Goal: Task Accomplishment & Management: Use online tool/utility

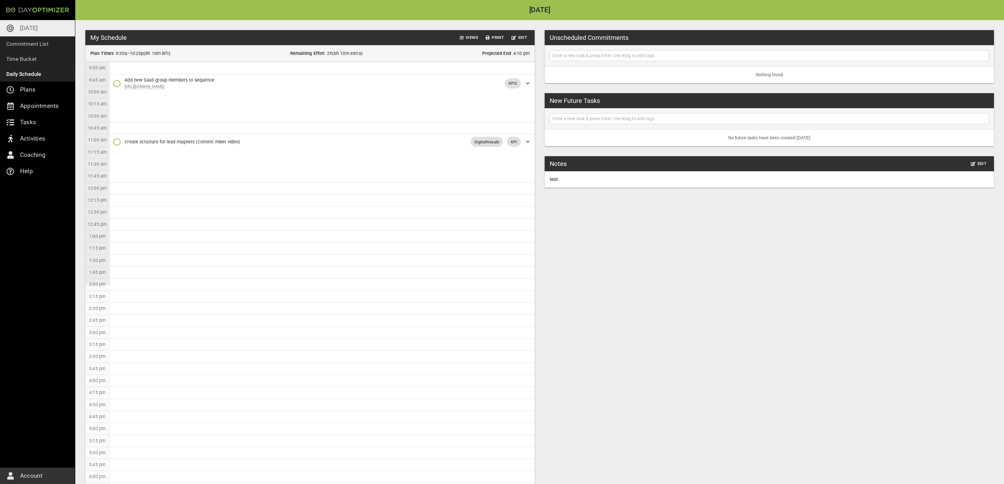
click at [559, 56] on input "text" at bounding box center [769, 56] width 436 height 8
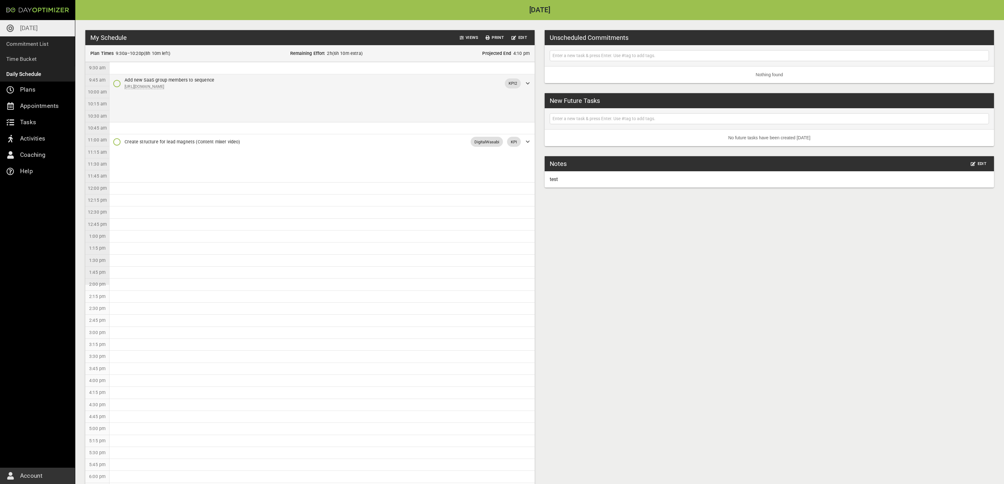
click at [522, 76] on div "Add new SaaS group members to sequence [URL][DOMAIN_NAME] KPI2" at bounding box center [321, 83] width 425 height 18
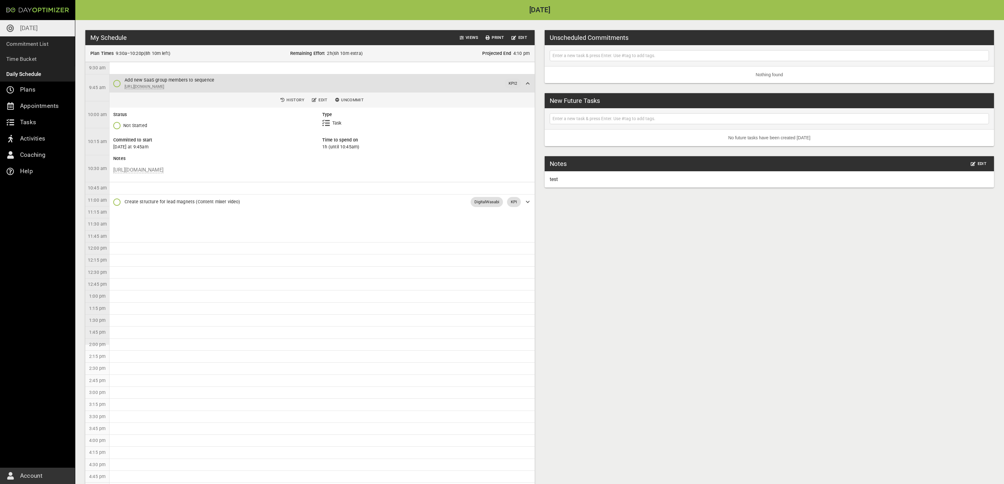
click at [117, 126] on icon "button" at bounding box center [117, 126] width 8 height 8
click at [613, 52] on input "text" at bounding box center [769, 56] width 436 height 8
type input "Update stanislava on video ads"
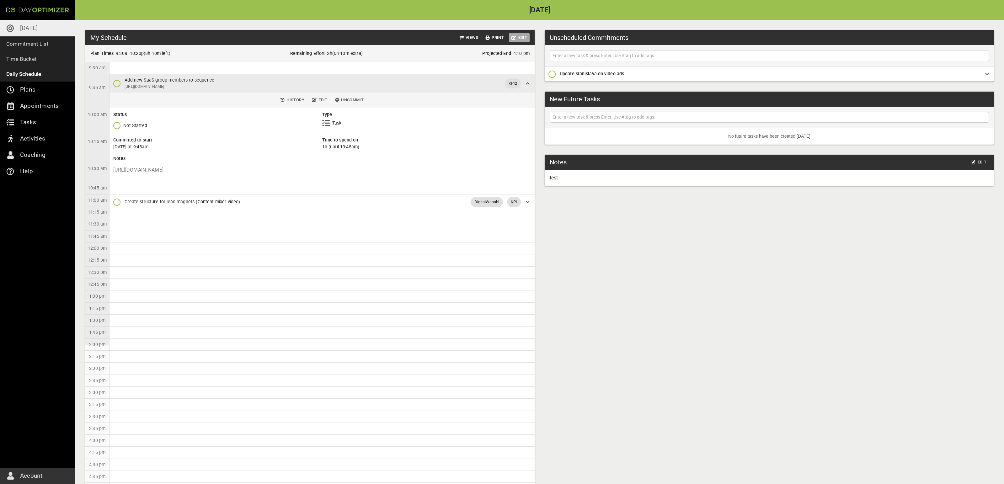
click at [524, 40] on span "Edit" at bounding box center [519, 37] width 16 height 7
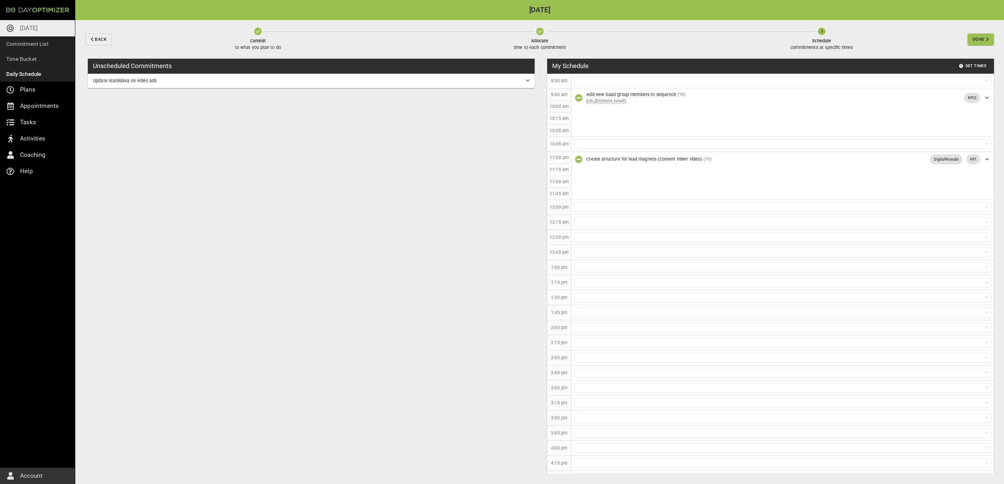
click at [253, 27] on button "Commit to what you plan to do" at bounding box center [257, 39] width 287 height 39
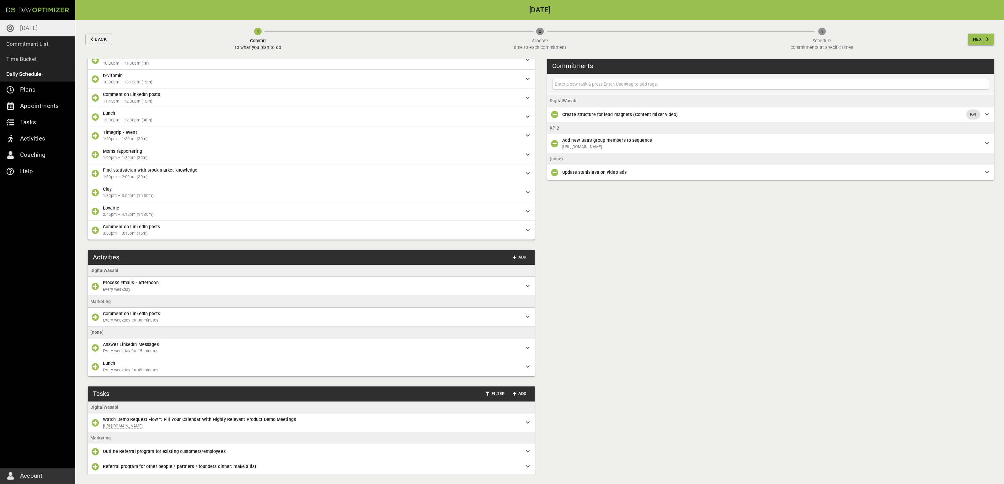
scroll to position [637, 0]
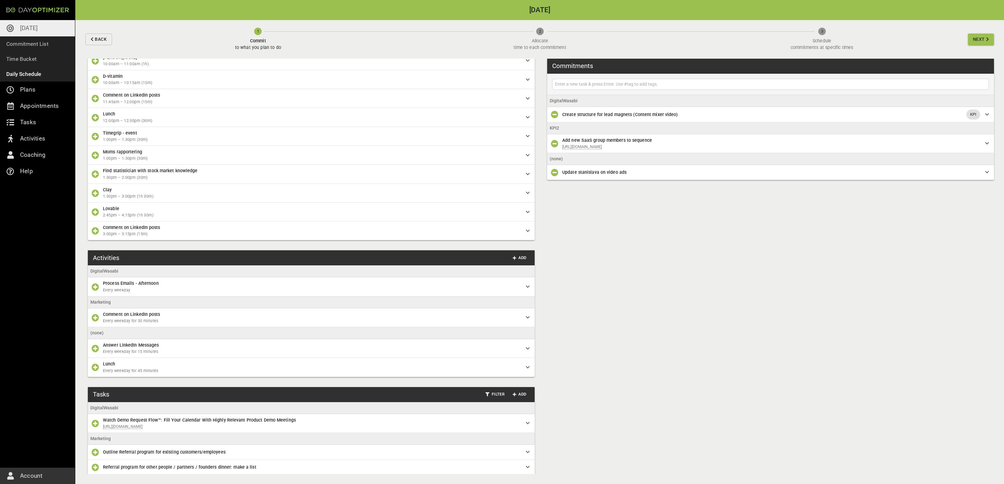
click at [97, 178] on icon "button" at bounding box center [96, 174] width 8 height 8
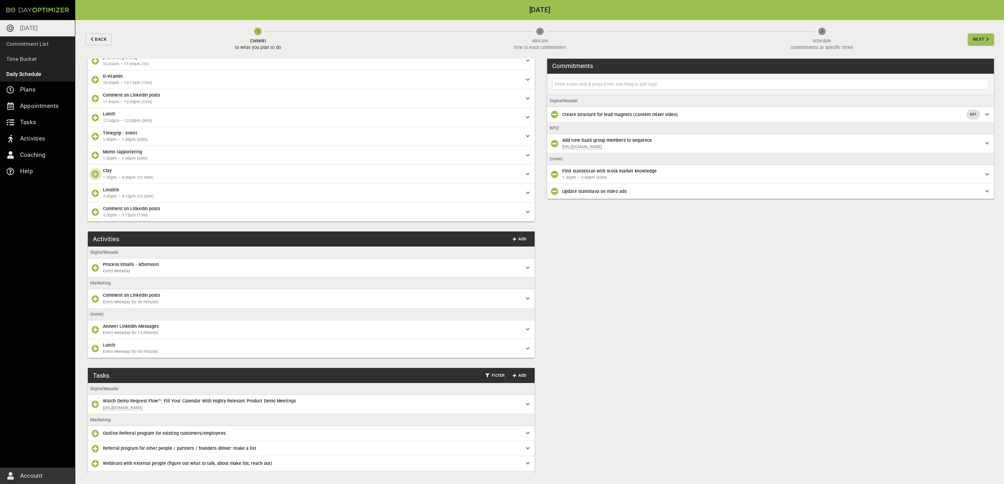
click at [95, 175] on button "button" at bounding box center [95, 174] width 13 height 13
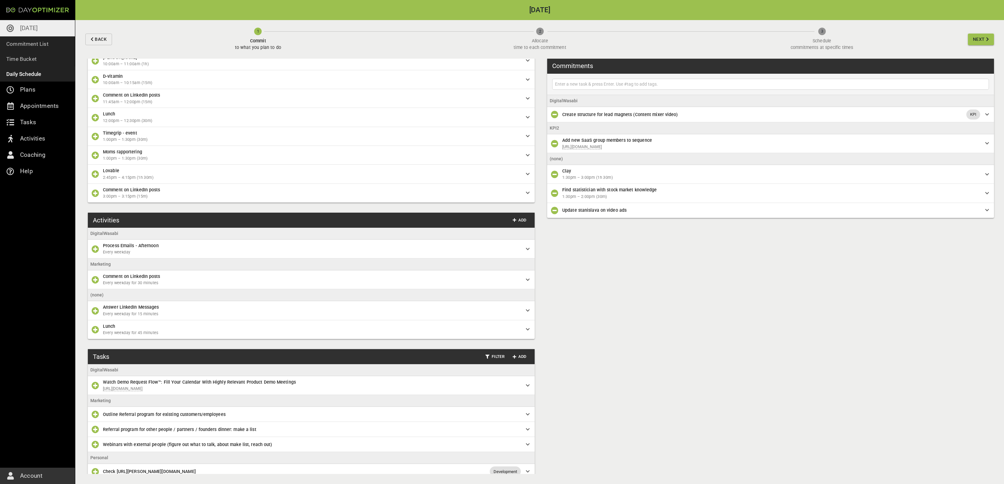
click at [96, 178] on icon "button" at bounding box center [96, 174] width 8 height 8
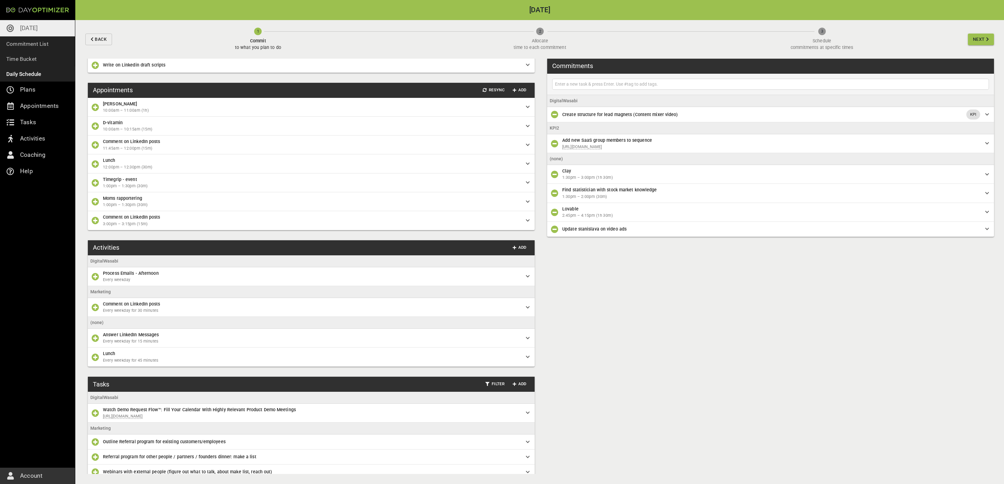
scroll to position [586, 0]
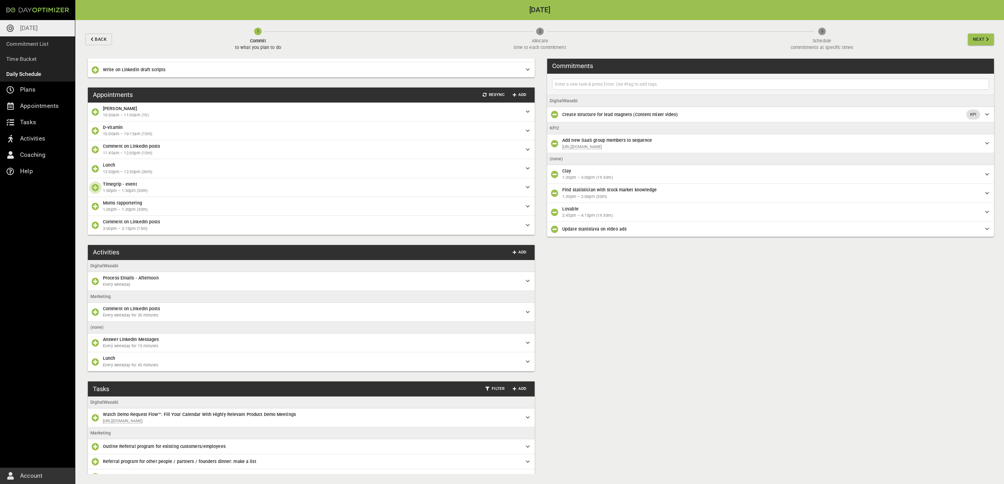
click at [96, 190] on button "button" at bounding box center [95, 187] width 13 height 13
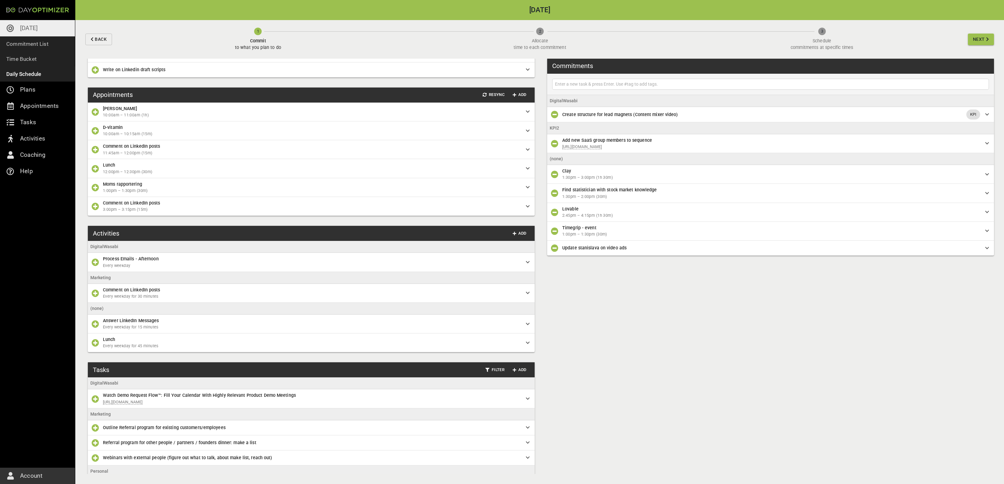
click at [974, 35] on button "Next" at bounding box center [981, 40] width 26 height 12
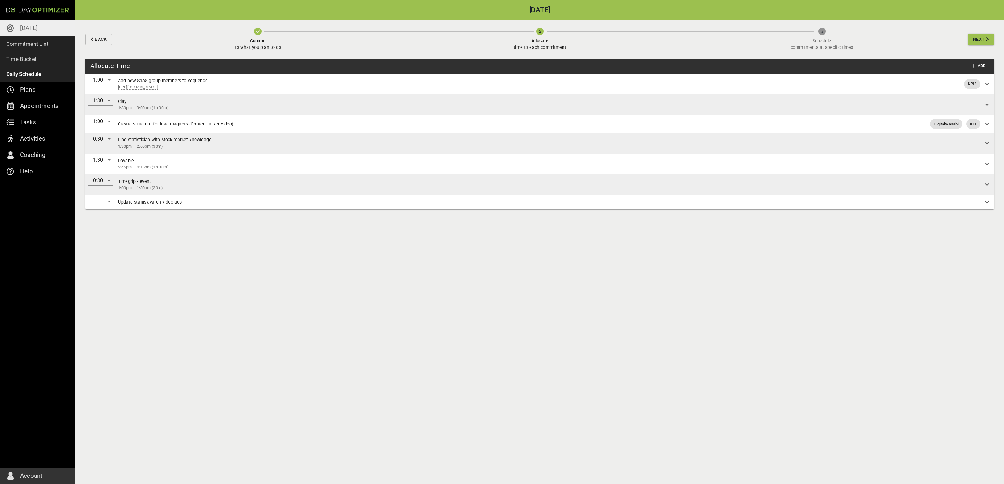
click at [102, 204] on div "​" at bounding box center [100, 201] width 25 height 10
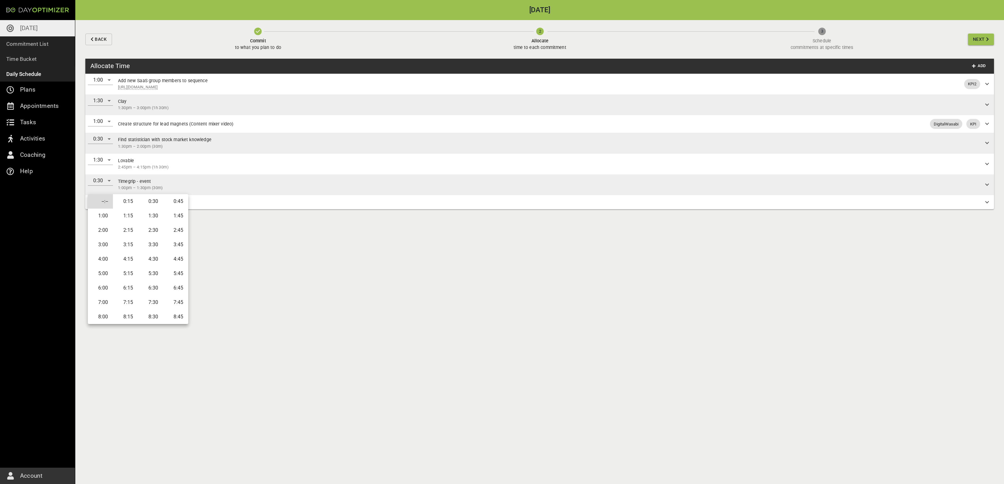
click at [135, 203] on li "0:15" at bounding box center [125, 201] width 25 height 14
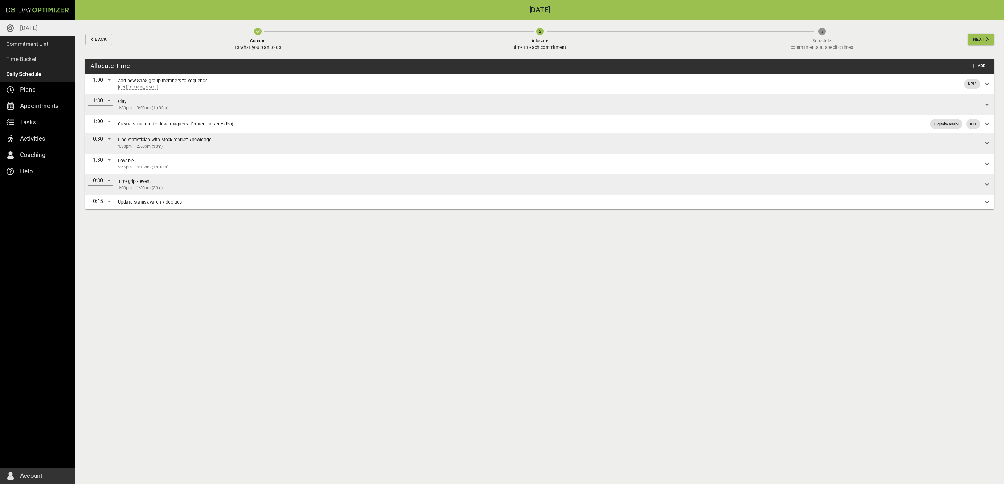
click at [984, 41] on span "Next" at bounding box center [979, 39] width 12 height 8
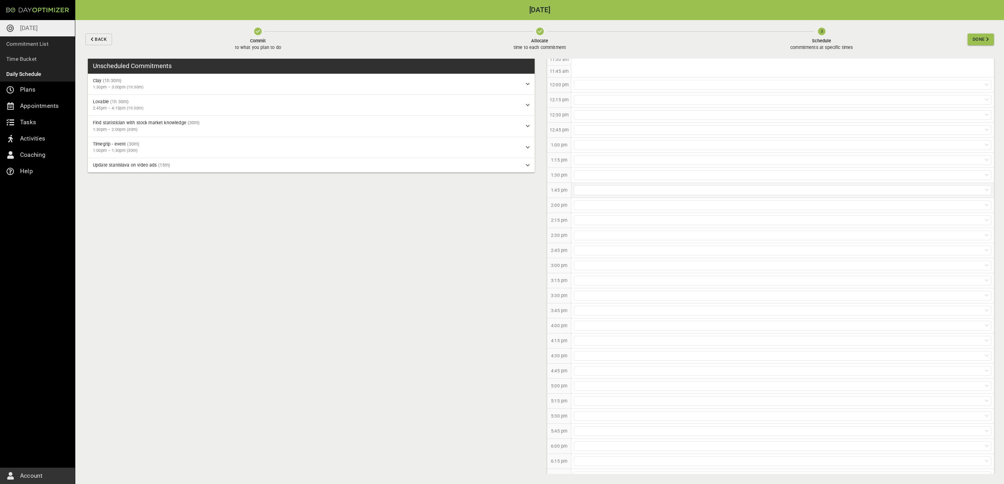
scroll to position [123, 0]
click at [674, 205] on div at bounding box center [783, 205] width 418 height 10
click at [672, 217] on p "Clay [1:30pm – 3:00pm] (1h 30m)" at bounding box center [783, 222] width 422 height 12
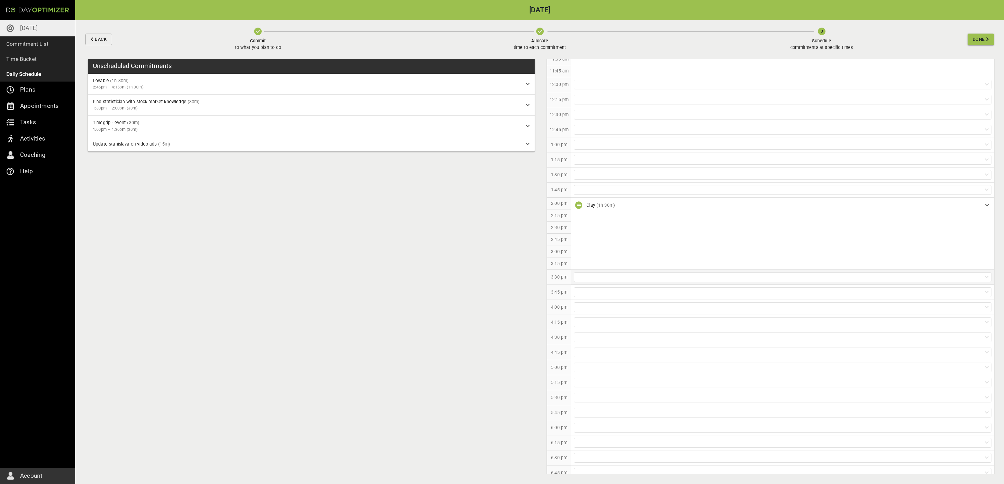
click at [617, 285] on div at bounding box center [782, 277] width 423 height 15
click at [613, 317] on p "Timegrip - event [1:00pm – 1:30pm] (30m)" at bounding box center [783, 317] width 422 height 12
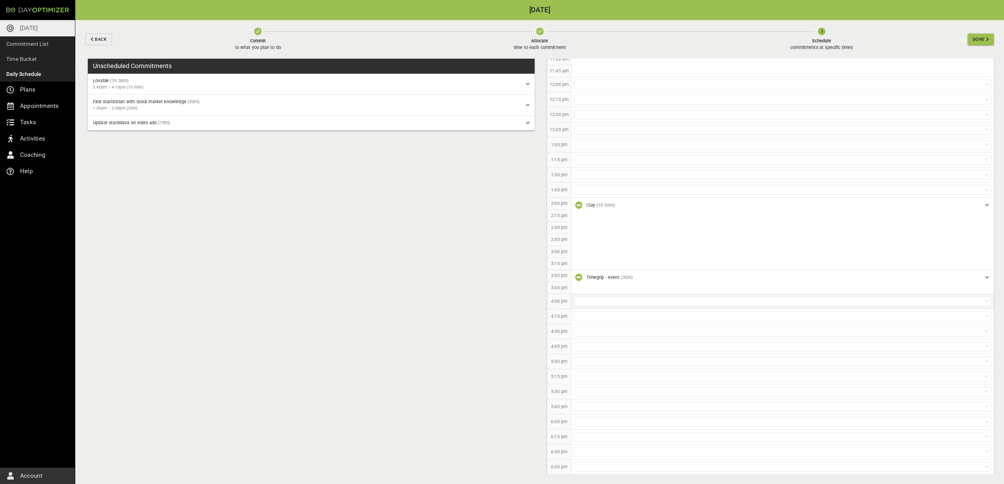
click at [636, 304] on div at bounding box center [783, 301] width 418 height 10
click at [606, 321] on p "Lovable [2:45pm – 4:15pm] (1h 30m)" at bounding box center [783, 318] width 422 height 12
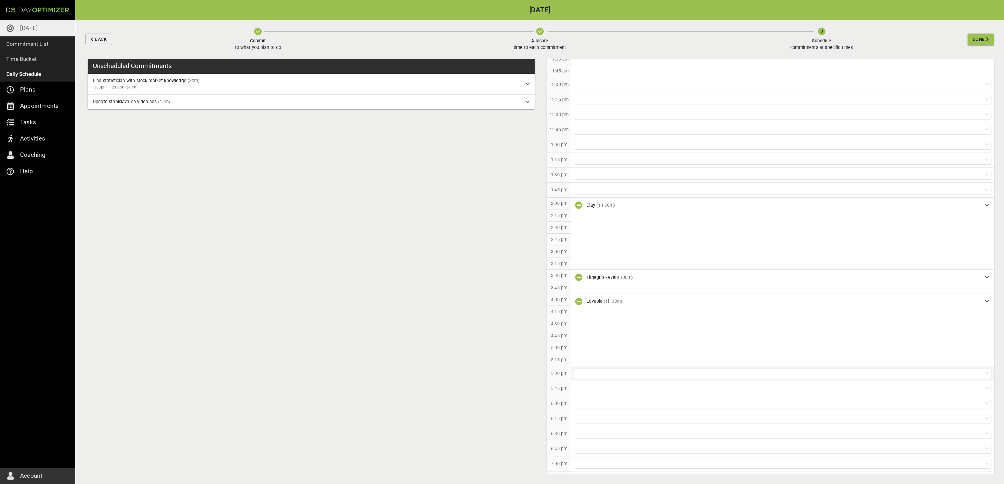
click at [580, 374] on div at bounding box center [783, 374] width 418 height 10
click at [596, 391] on p "Find statistician with stock market knowledge [1:30pm – 2:00pm] (30m)" at bounding box center [783, 391] width 422 height 12
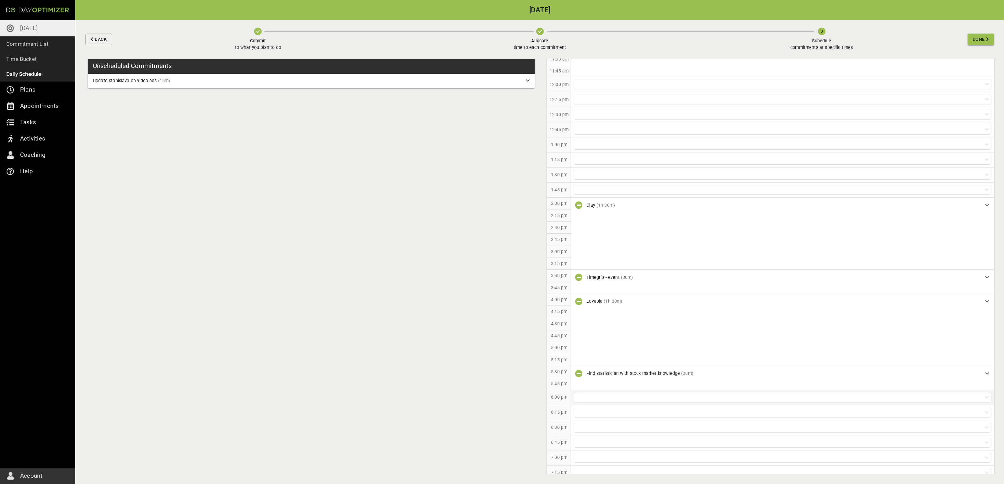
click at [592, 400] on div at bounding box center [783, 398] width 418 height 10
click at [591, 413] on p "Update [PERSON_NAME] on video ads (15m)" at bounding box center [783, 415] width 422 height 12
click at [983, 41] on span "Done" at bounding box center [978, 39] width 12 height 8
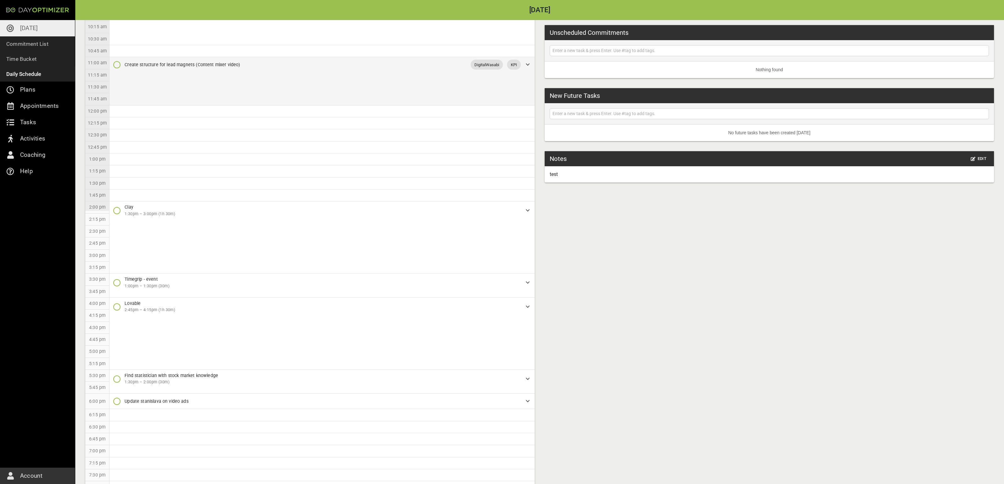
scroll to position [79, 0]
